Goal: Task Accomplishment & Management: Complete application form

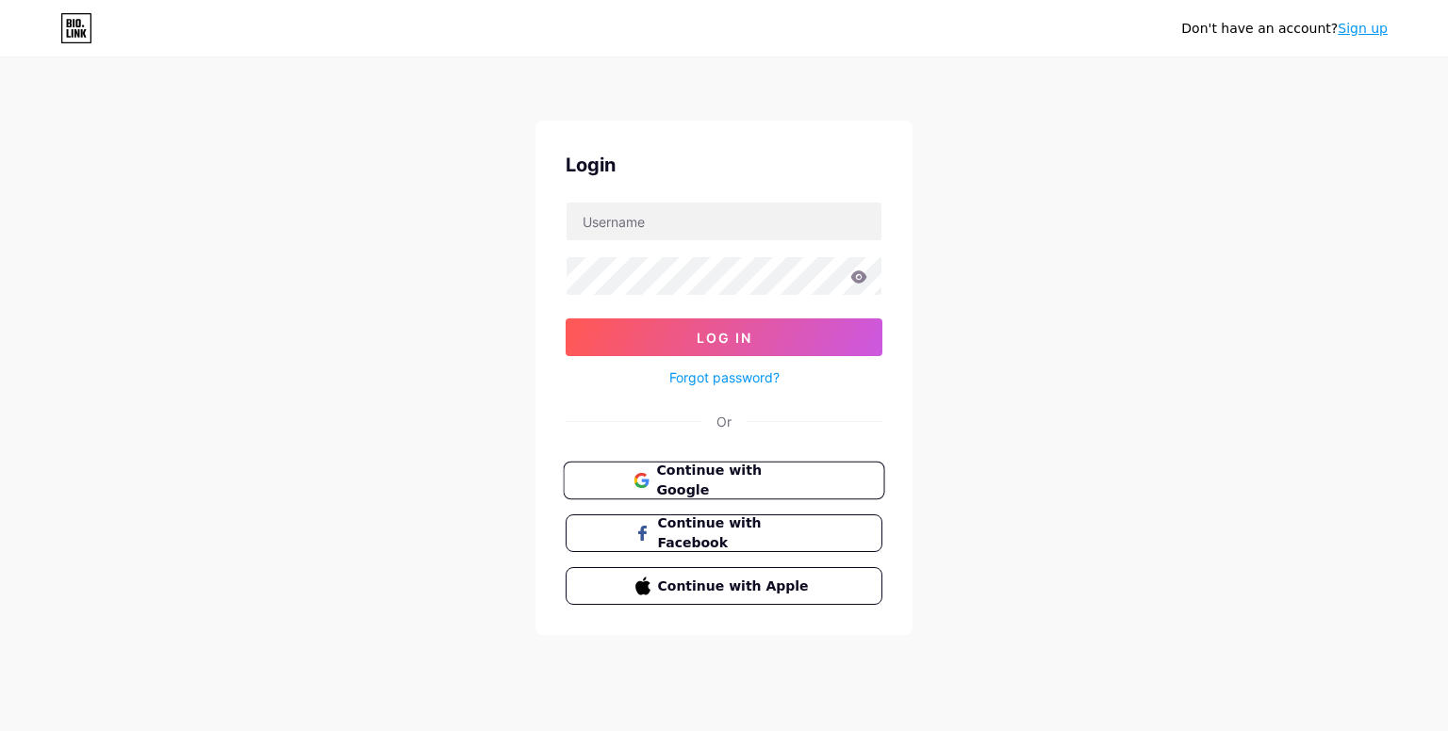
click at [694, 466] on button "Continue with Google" at bounding box center [723, 481] width 321 height 39
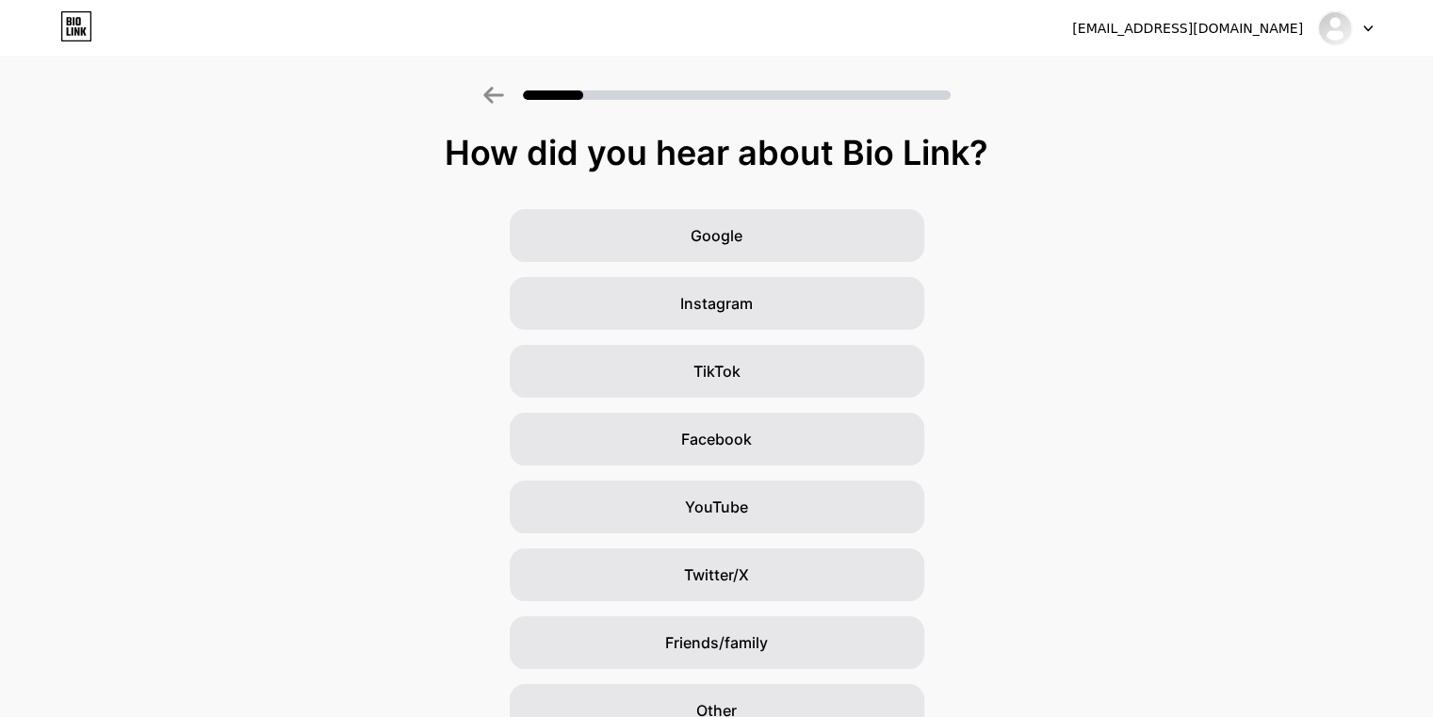
click at [65, 25] on icon at bounding box center [76, 26] width 32 height 30
click at [1362, 32] on div at bounding box center [1345, 28] width 55 height 34
click at [1320, 24] on img at bounding box center [1335, 28] width 30 height 30
click at [1342, 36] on img at bounding box center [1335, 28] width 30 height 30
click at [1250, 12] on div "[EMAIL_ADDRESS][DOMAIN_NAME]" at bounding box center [1222, 28] width 301 height 34
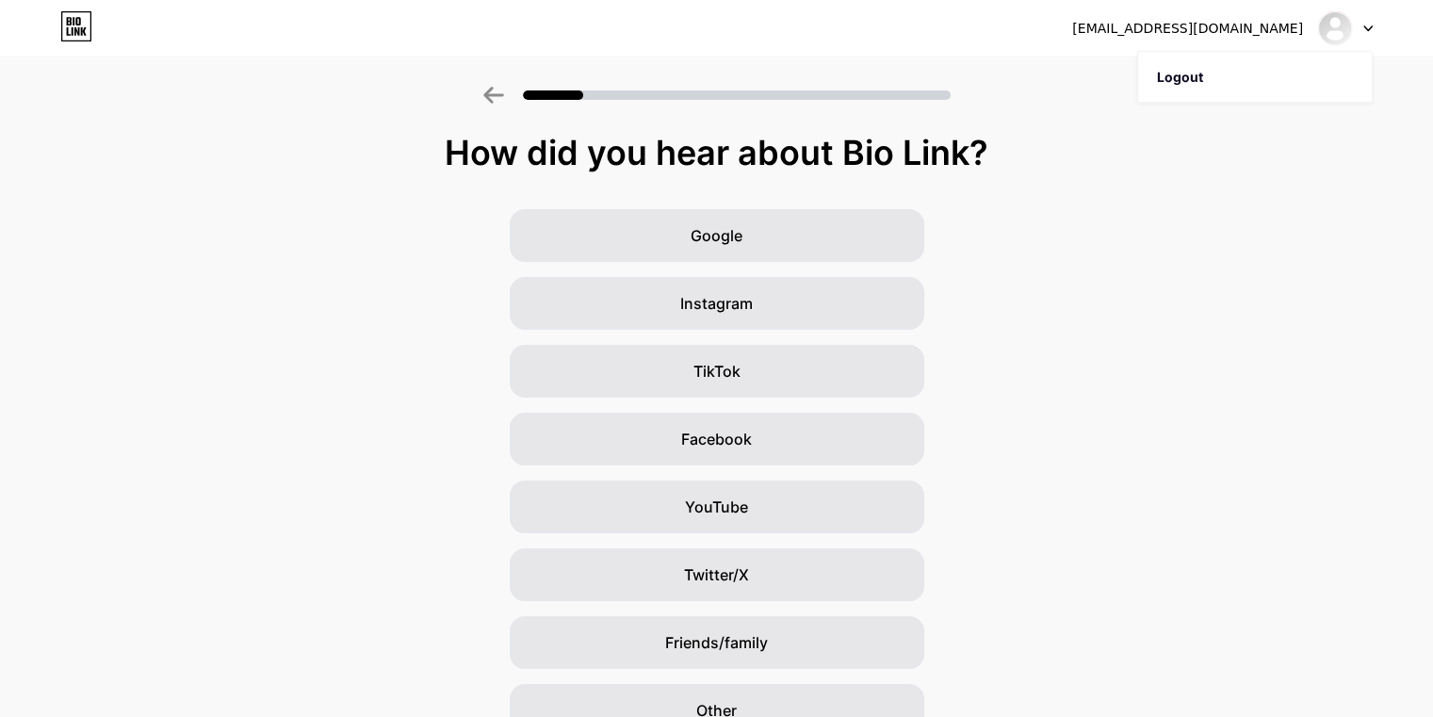
click at [1226, 31] on div "[EMAIL_ADDRESS][DOMAIN_NAME]" at bounding box center [1187, 29] width 231 height 20
click at [1229, 178] on div "How did you hear about Bio Link? Google Instagram TikTok Facebook YouTube Twitt…" at bounding box center [716, 435] width 1433 height 603
